Goal: Find contact information: Find contact information

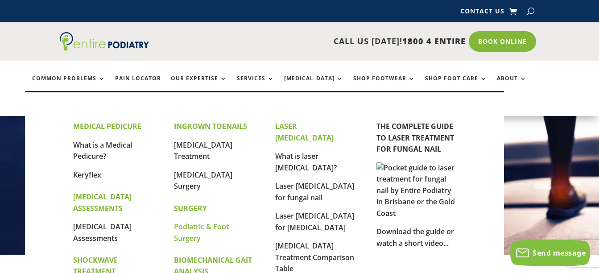
click at [188, 229] on link "Podiatric & Foot Surgery" at bounding box center [201, 232] width 55 height 21
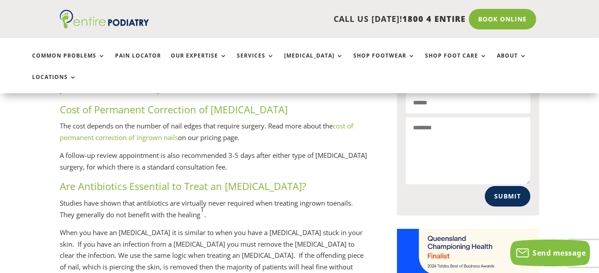
scroll to position [607, 0]
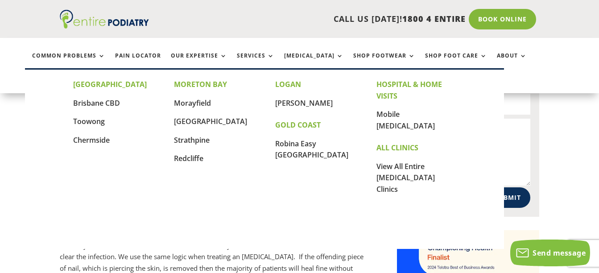
click at [77, 74] on link "Locations" at bounding box center [54, 83] width 45 height 19
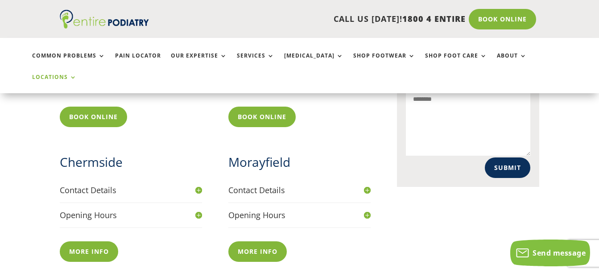
scroll to position [464, 0]
click at [199, 184] on h4 "Contact Details" at bounding box center [131, 189] width 142 height 11
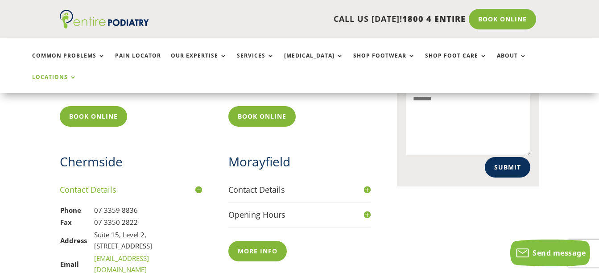
click at [199, 184] on h4 "Contact Details" at bounding box center [131, 189] width 142 height 11
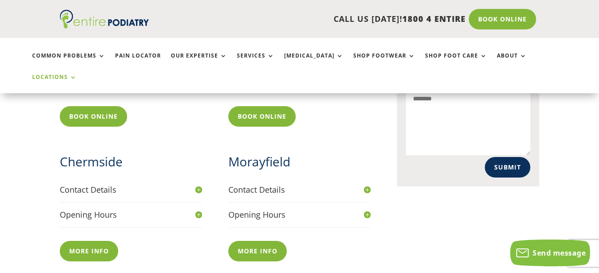
click at [200, 209] on h4 "Opening Hours" at bounding box center [131, 214] width 142 height 11
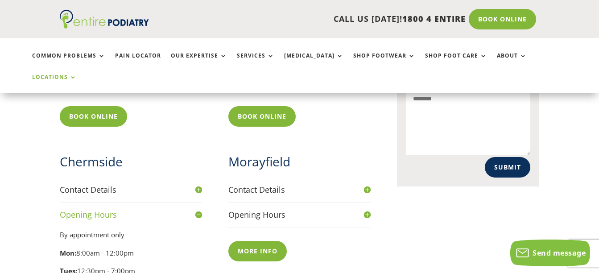
click at [198, 209] on h4 "Opening Hours" at bounding box center [131, 214] width 142 height 11
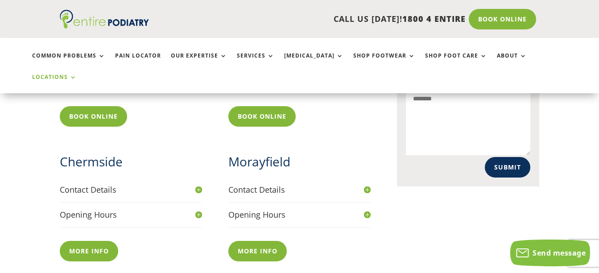
click at [365, 209] on h4 "Opening Hours" at bounding box center [300, 214] width 142 height 11
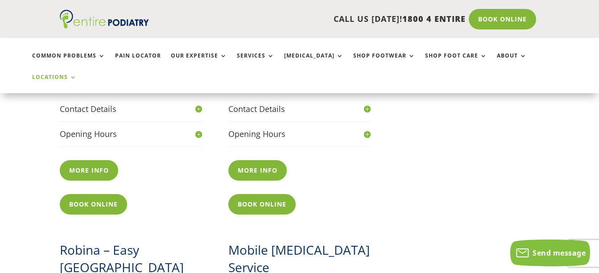
scroll to position [1036, 0]
